Goal: Task Accomplishment & Management: Use online tool/utility

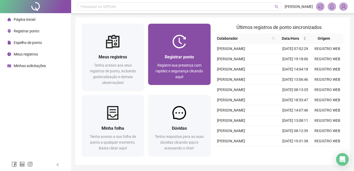
click at [200, 52] on div "Registrar ponto Registre sua presença com rapidez e segurança clicando aqui!" at bounding box center [179, 66] width 62 height 37
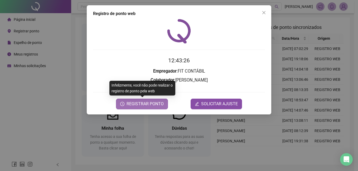
click at [144, 103] on span "REGISTRAR PONTO" at bounding box center [145, 104] width 37 height 6
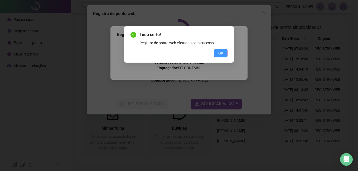
click at [223, 56] on span "OK" at bounding box center [220, 53] width 5 height 6
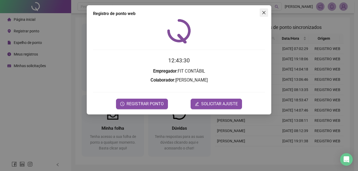
click at [267, 13] on span "Close" at bounding box center [264, 13] width 8 height 4
